Goal: Task Accomplishment & Management: Use online tool/utility

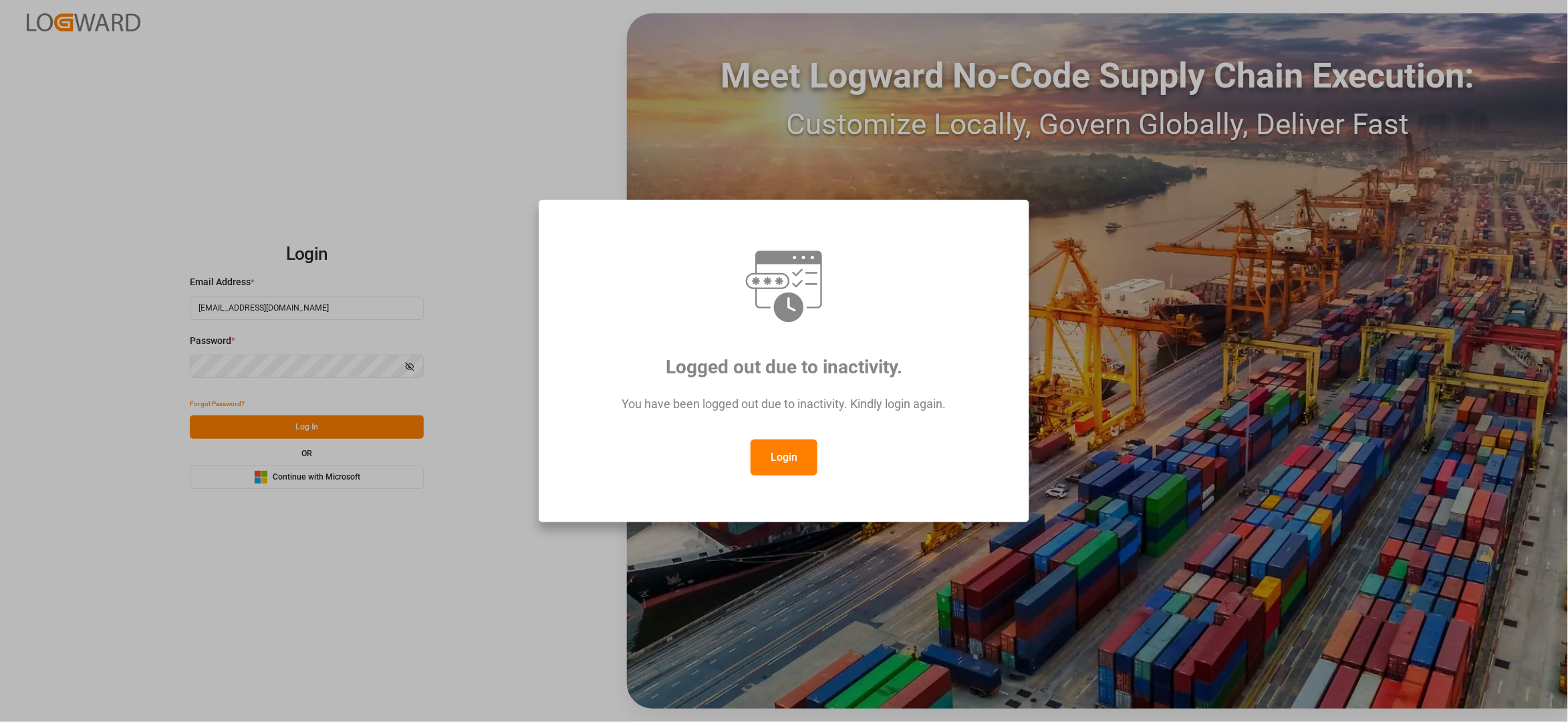
click at [787, 452] on button "Login" at bounding box center [784, 458] width 67 height 36
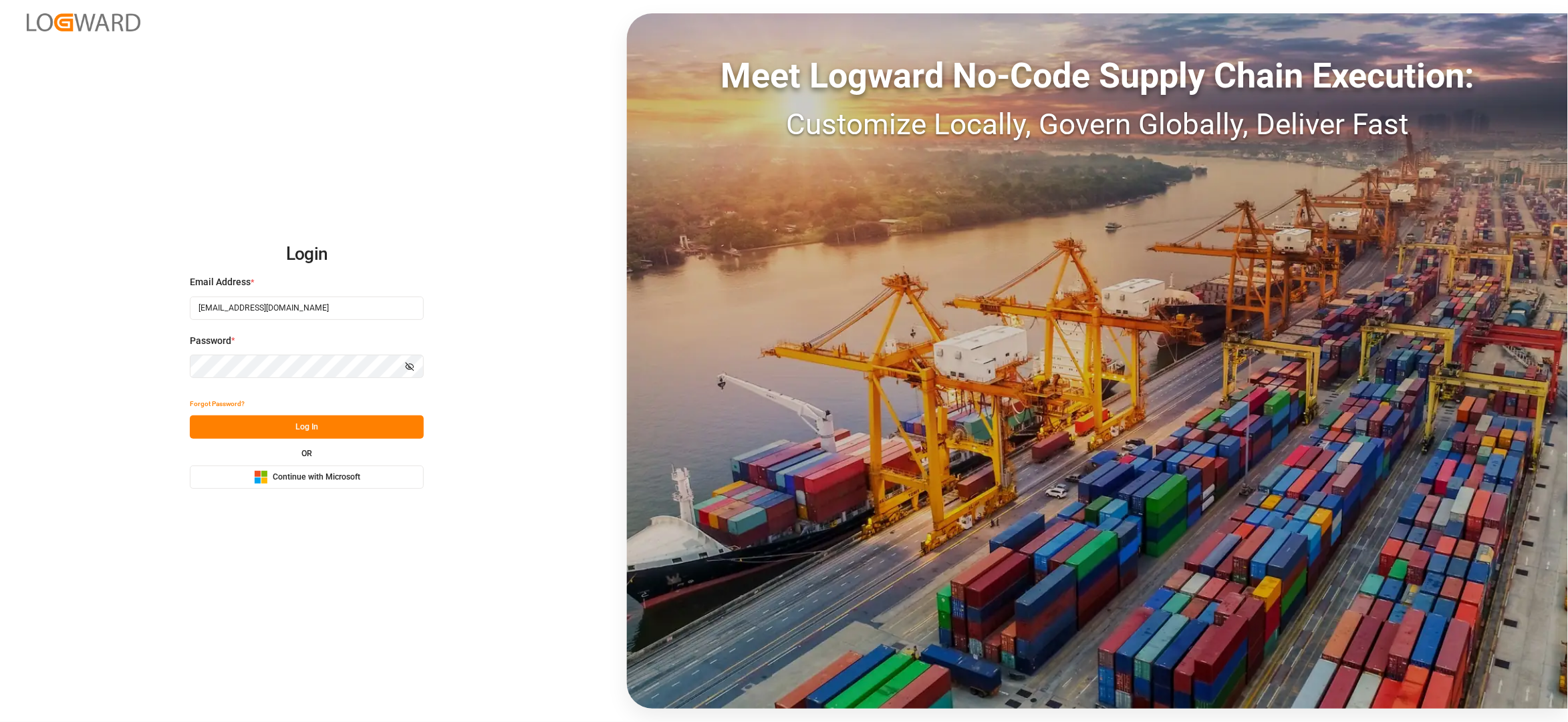
click at [327, 426] on button "Log In" at bounding box center [306, 427] width 234 height 23
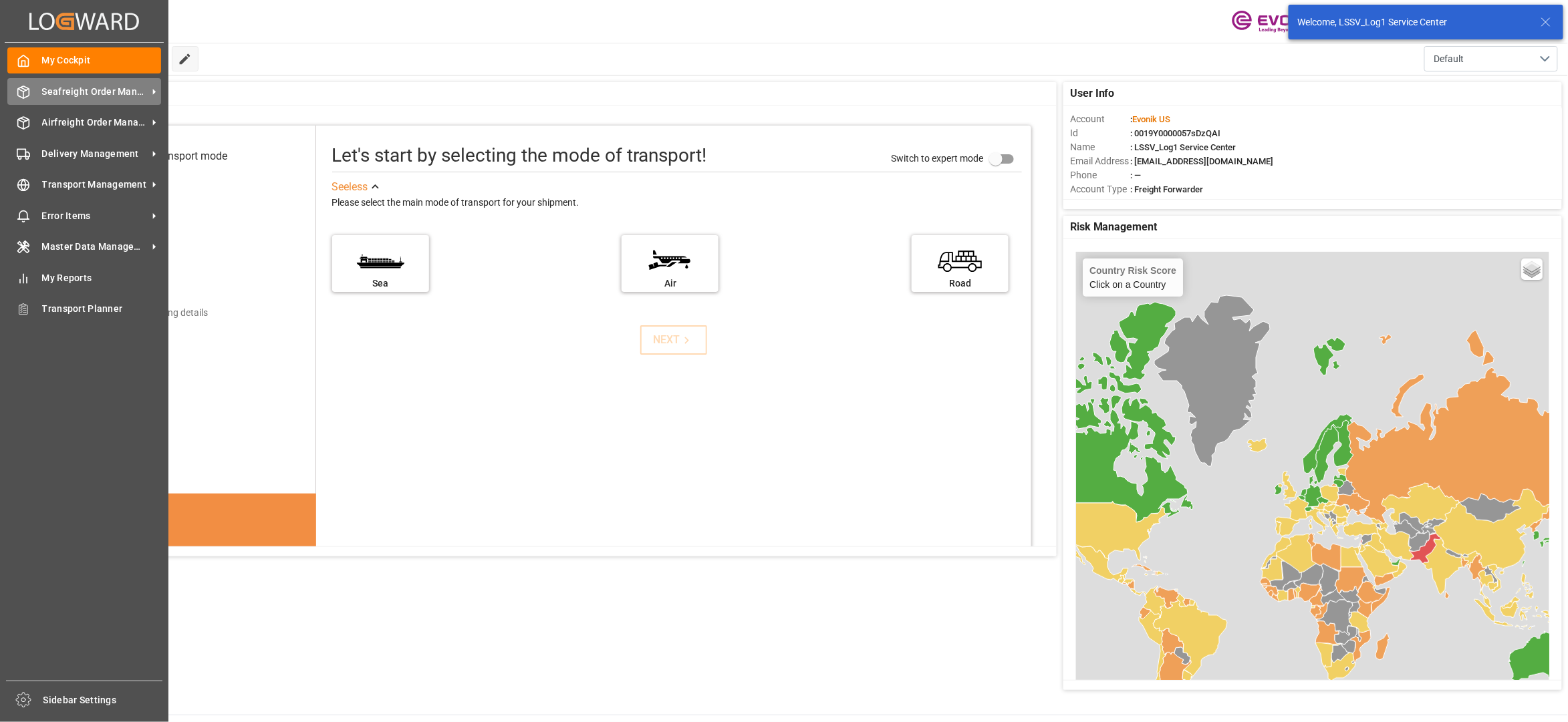
click at [65, 83] on div "Seafreight Order Management Seafreight Order Management" at bounding box center [84, 92] width 154 height 26
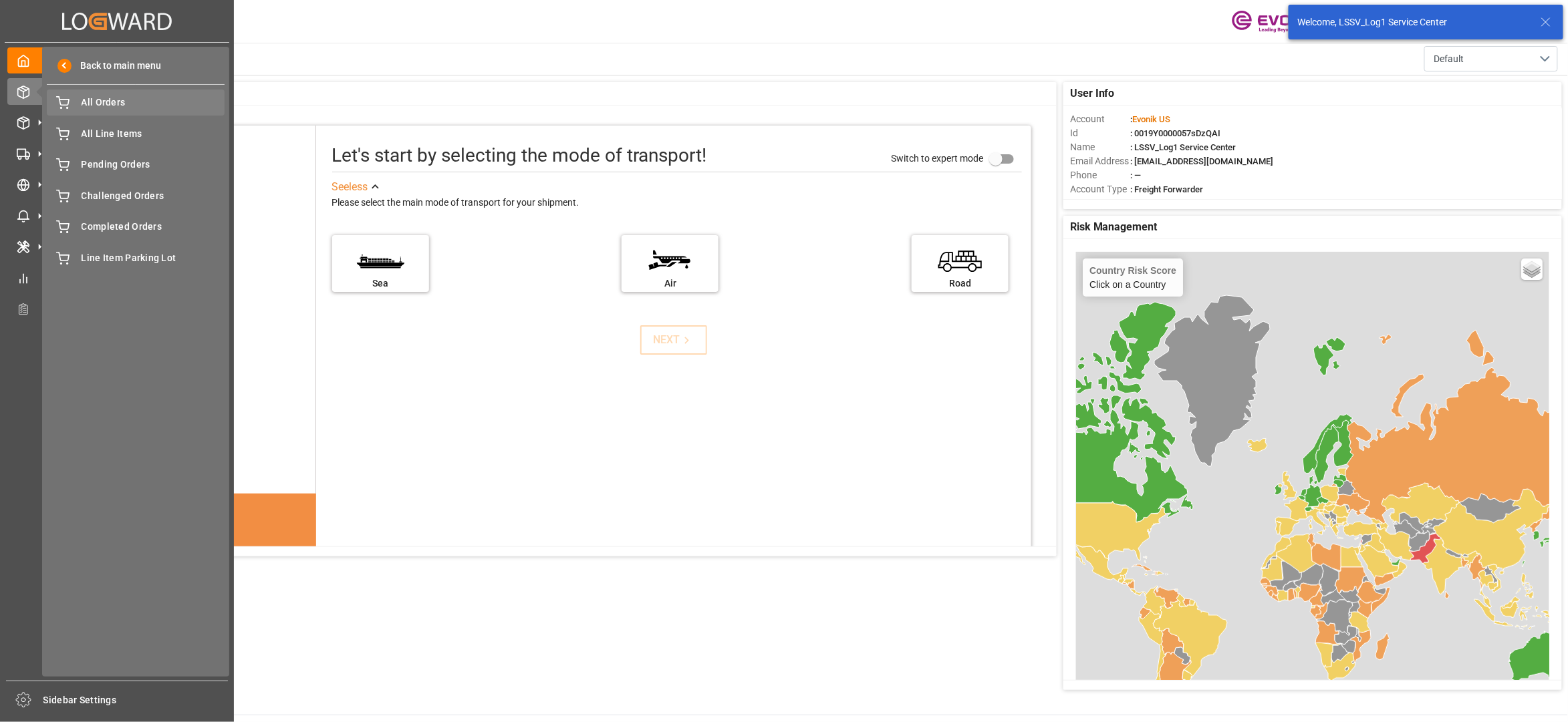
click at [104, 104] on span "All Orders" at bounding box center [153, 103] width 144 height 14
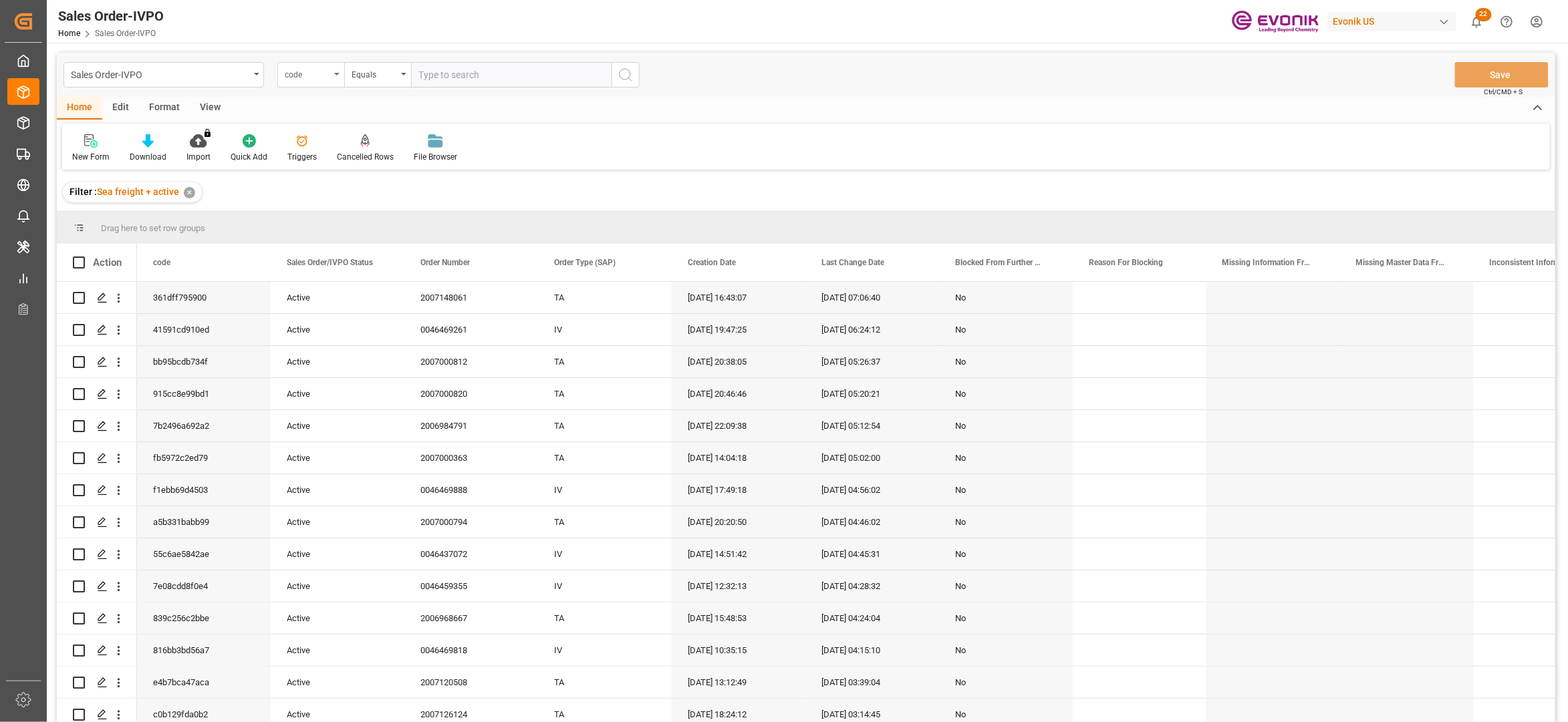
click at [313, 75] on div "code" at bounding box center [307, 73] width 45 height 16
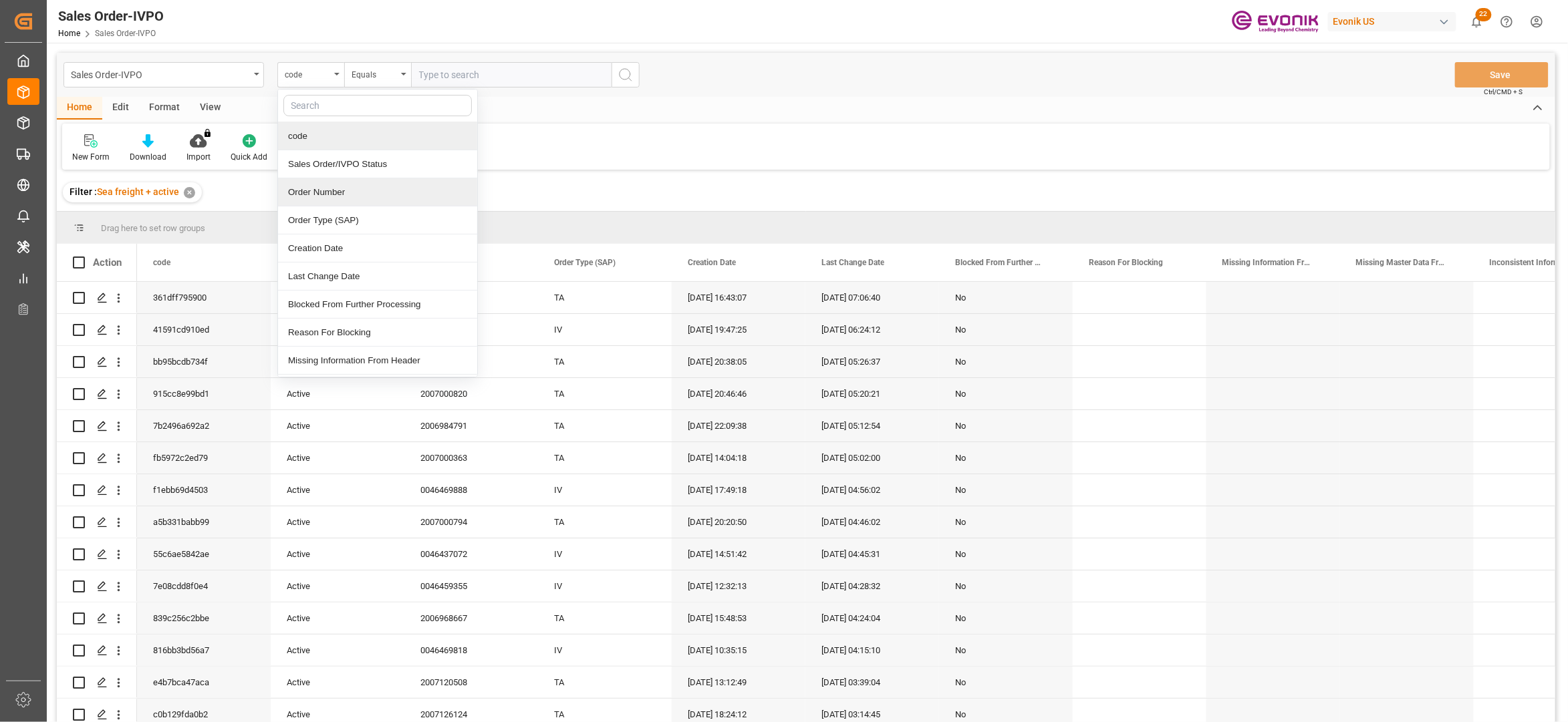
click at [333, 190] on div "Order Number" at bounding box center [378, 193] width 199 height 28
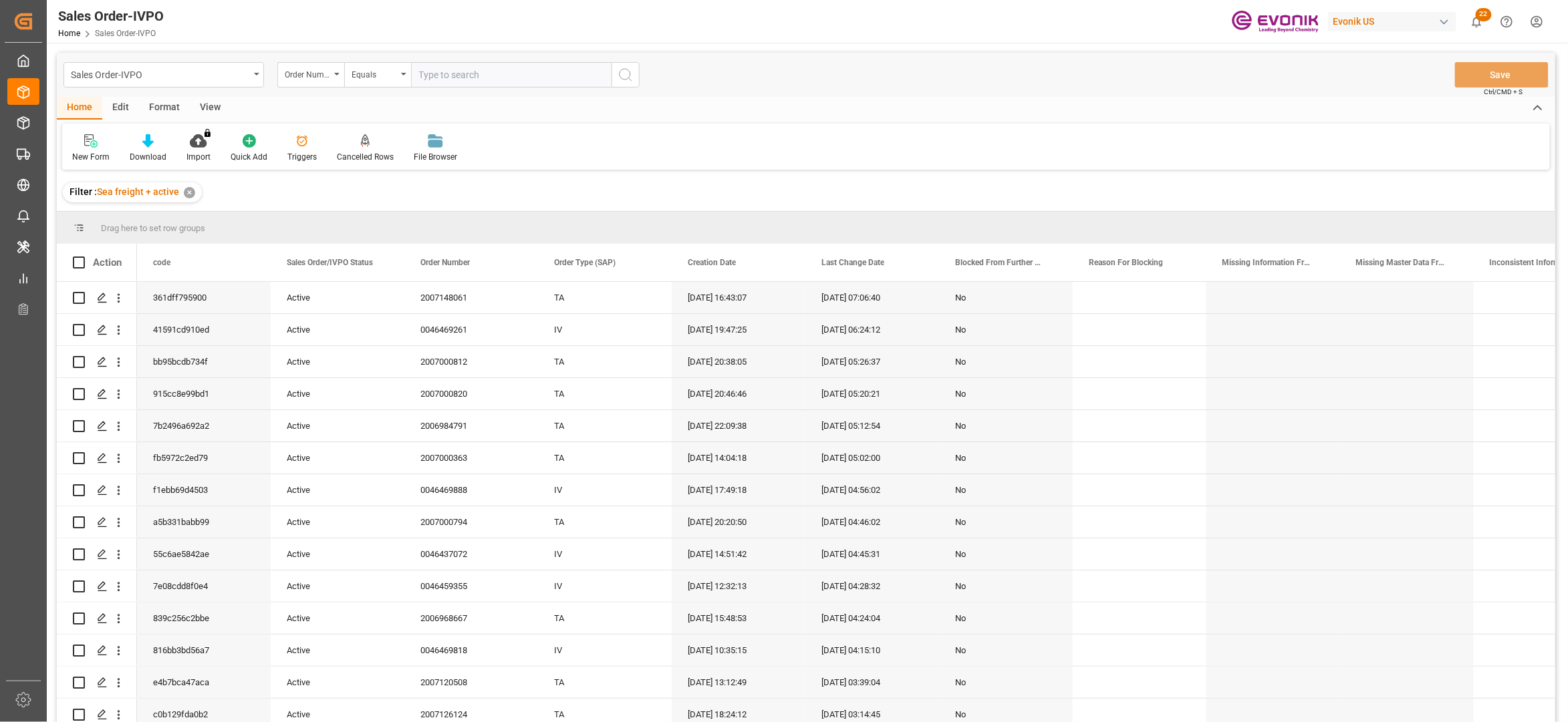
click at [455, 68] on input "text" at bounding box center [512, 75] width 201 height 26
paste input "0046459355"
type input "0046459355"
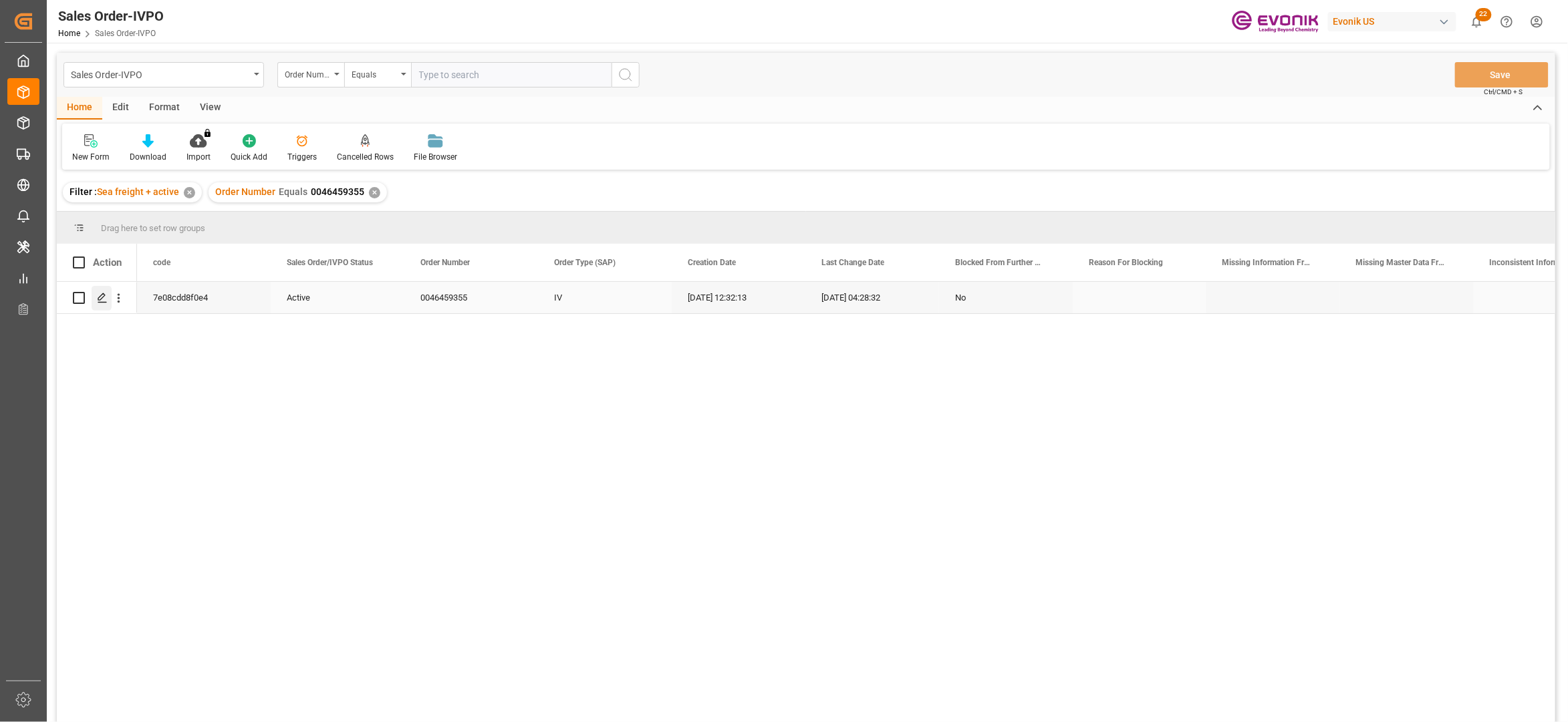
click at [100, 295] on icon "Press SPACE to select this row." at bounding box center [103, 298] width 11 height 11
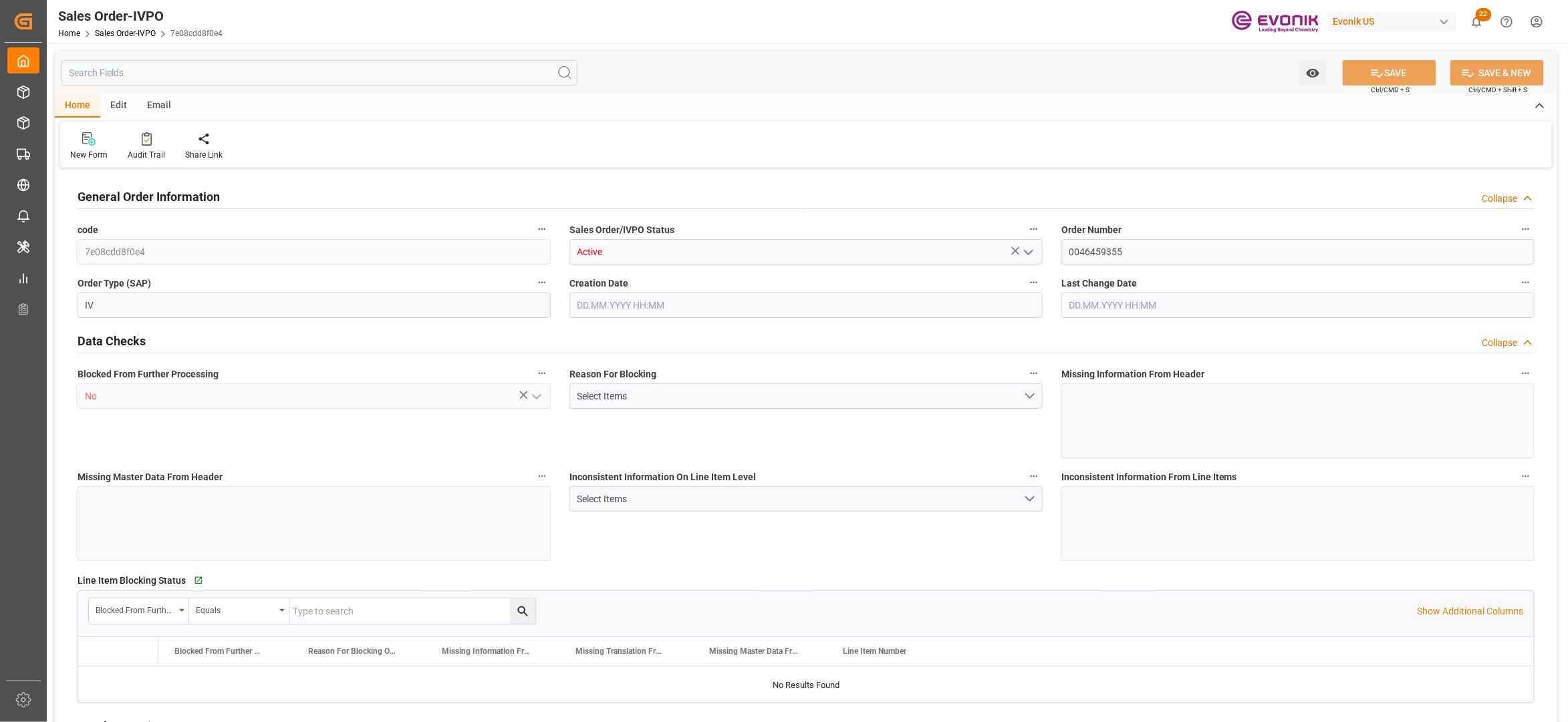
type input "INNSA"
type input "0"
type input "1"
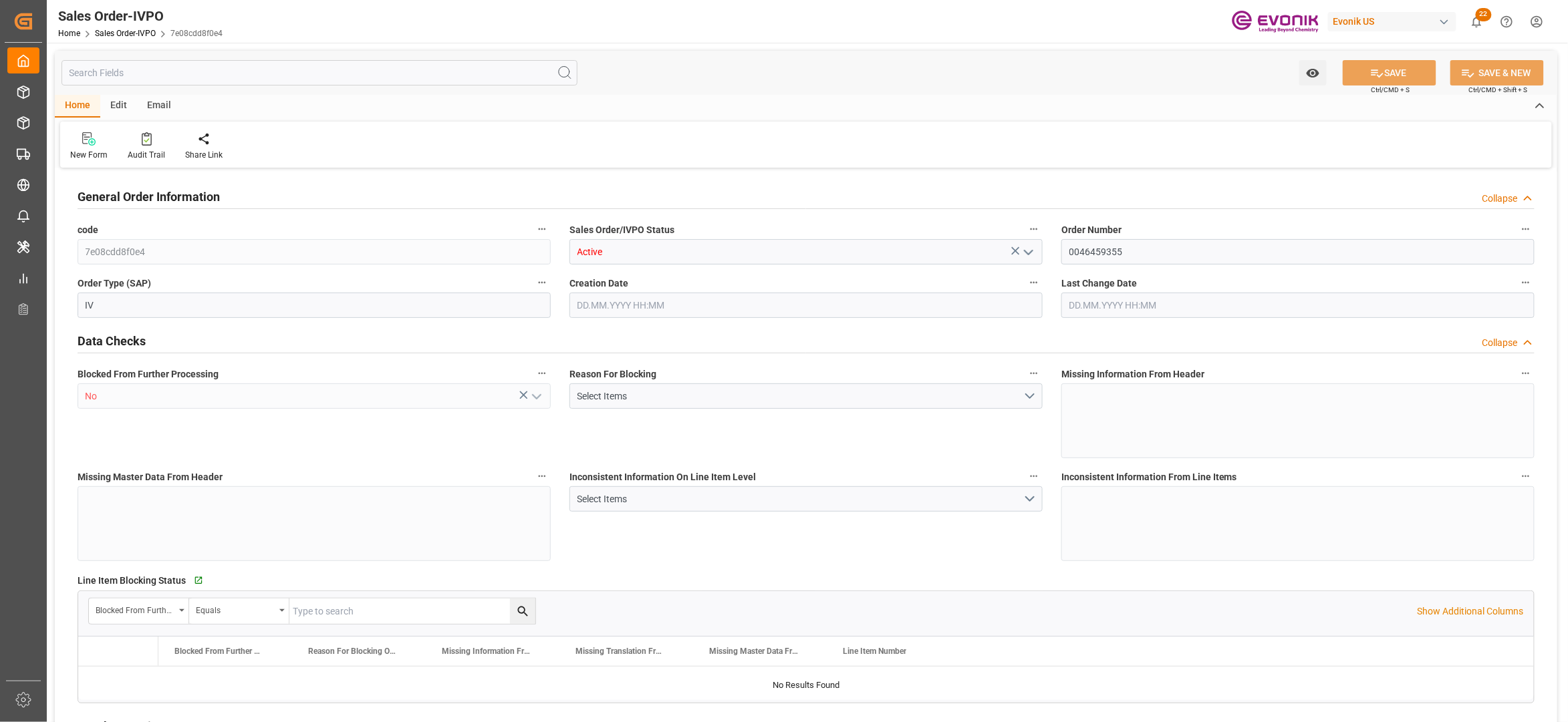
type input "11283.2276"
type input "29.6868"
type input "17000"
type input "30"
type input "[DATE] 12:32"
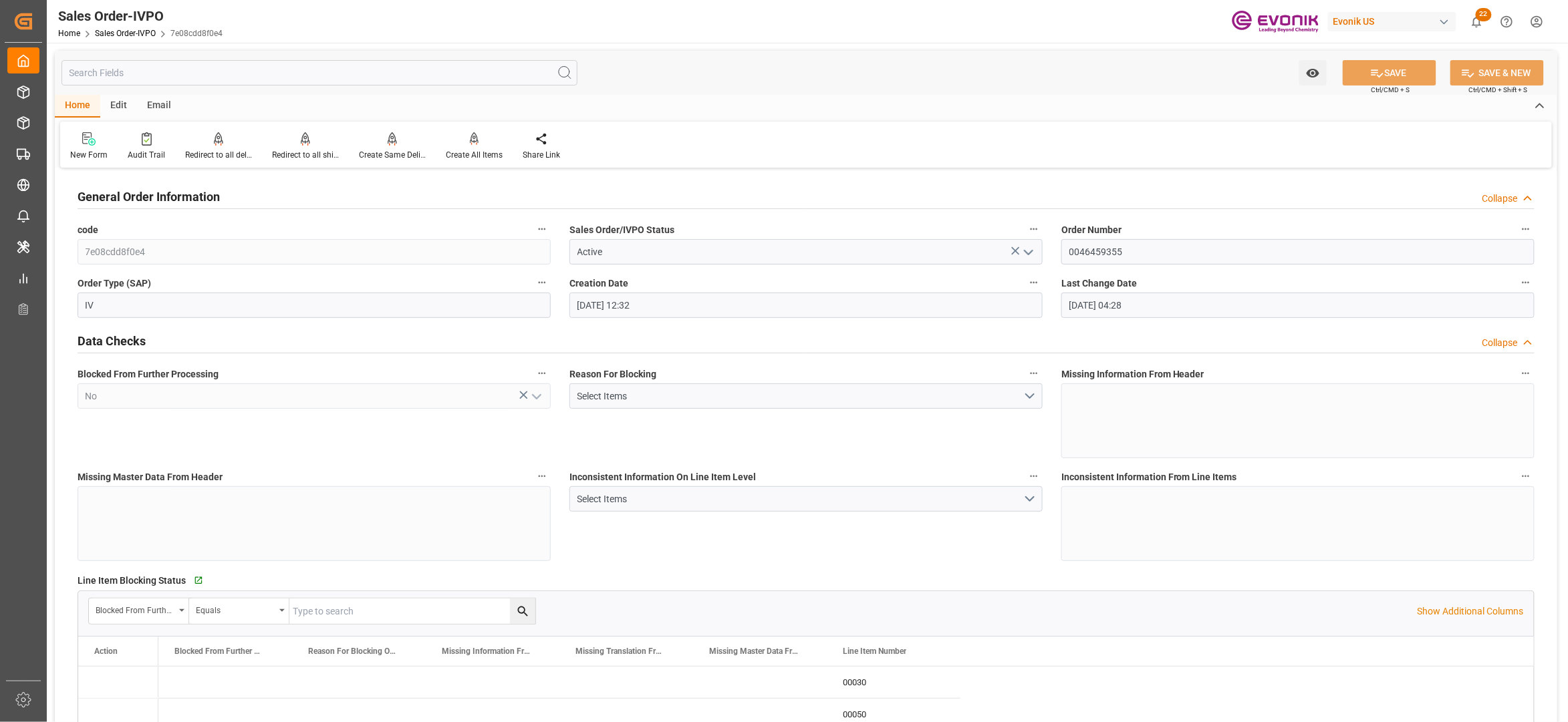
type input "[DATE] 04:28"
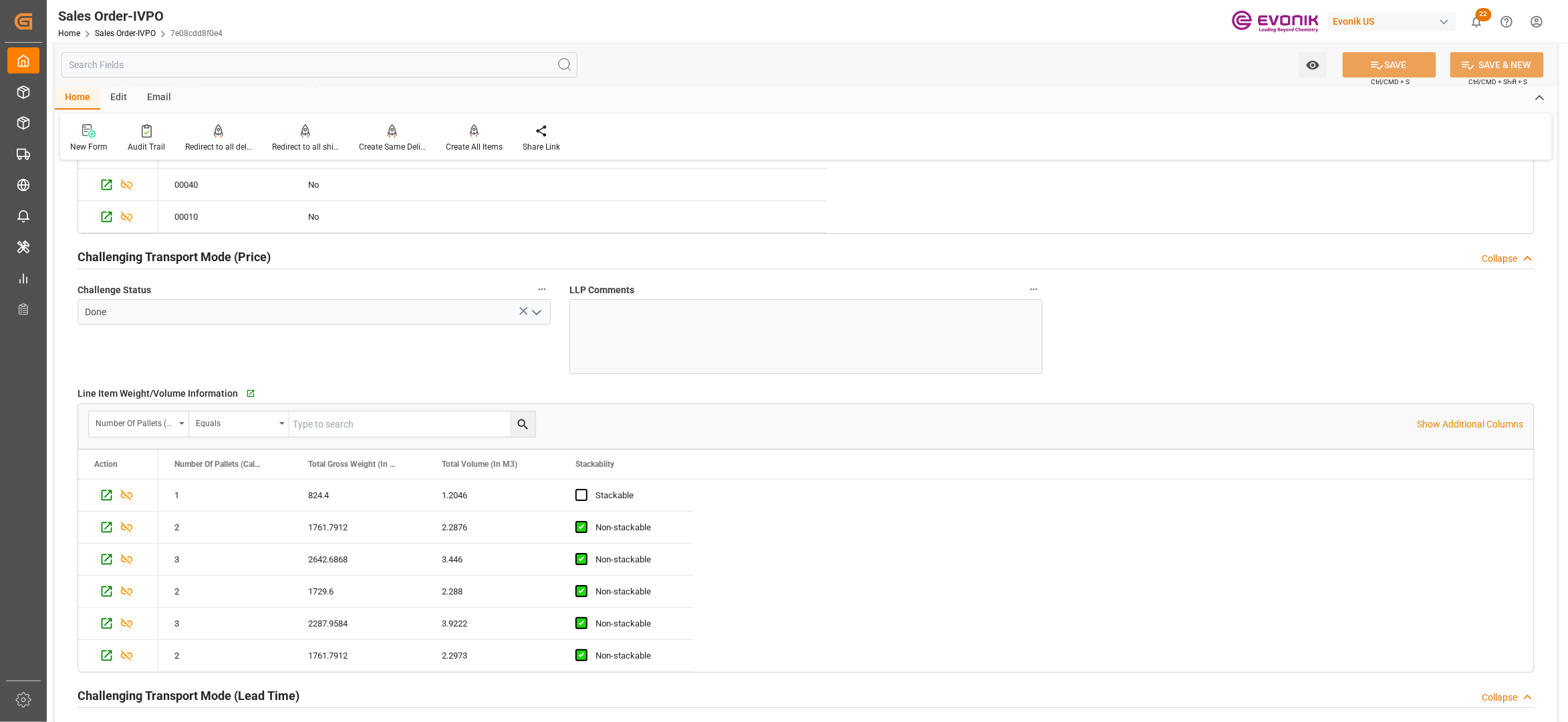
scroll to position [2673, 0]
